Goal: Transaction & Acquisition: Book appointment/travel/reservation

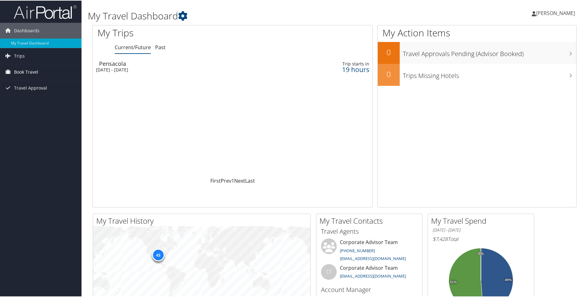
click at [35, 69] on span "Book Travel" at bounding box center [26, 72] width 24 height 16
click at [43, 103] on link "Book/Manage Online Trips" at bounding box center [41, 102] width 82 height 9
